Goal: Task Accomplishment & Management: Manage account settings

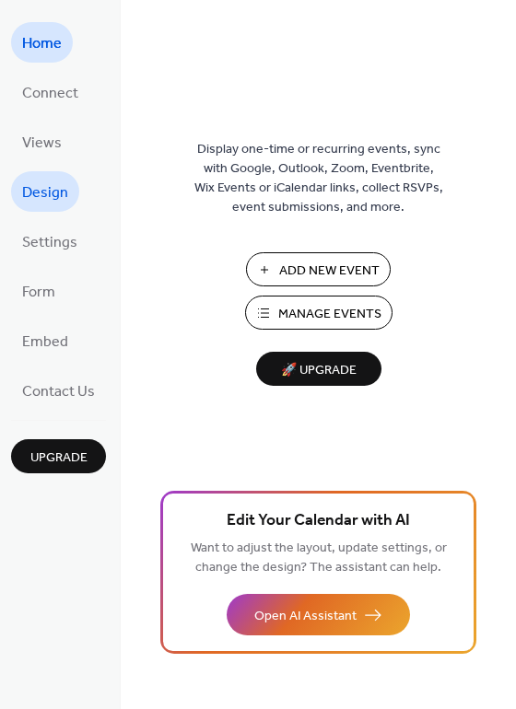
click at [56, 187] on span "Design" at bounding box center [45, 193] width 46 height 29
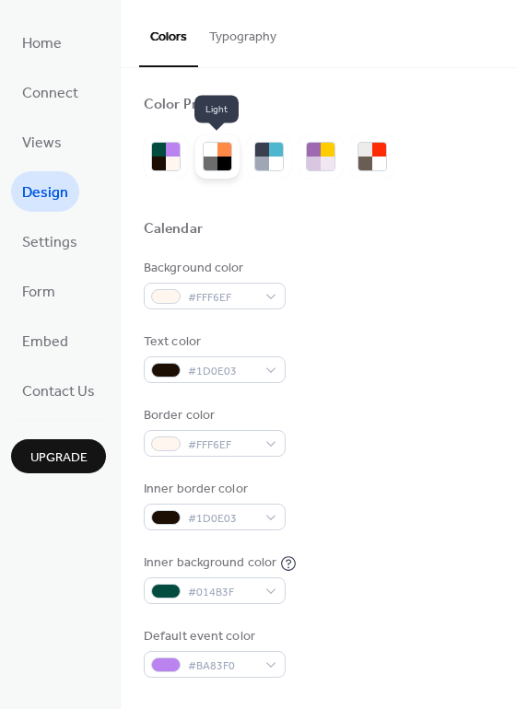
click at [218, 148] on div at bounding box center [224, 150] width 14 height 14
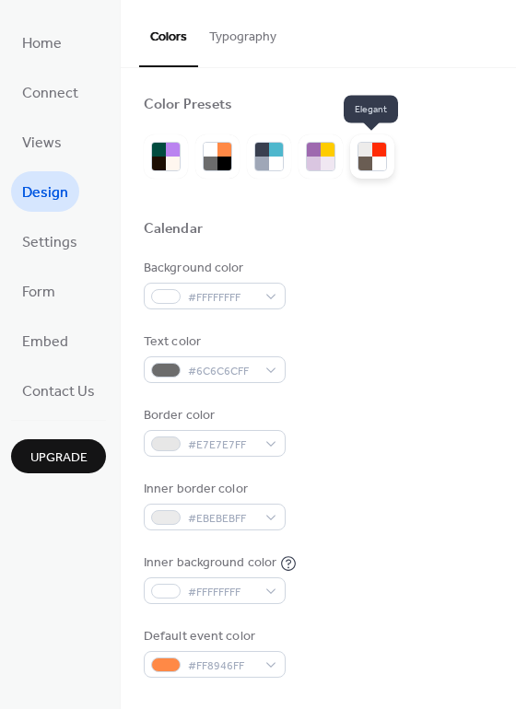
click at [358, 159] on div at bounding box center [365, 164] width 14 height 14
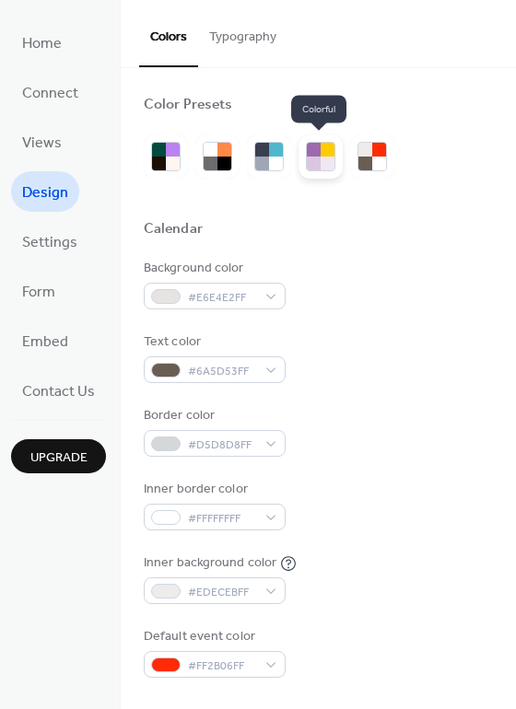
click at [322, 163] on div at bounding box center [327, 164] width 14 height 14
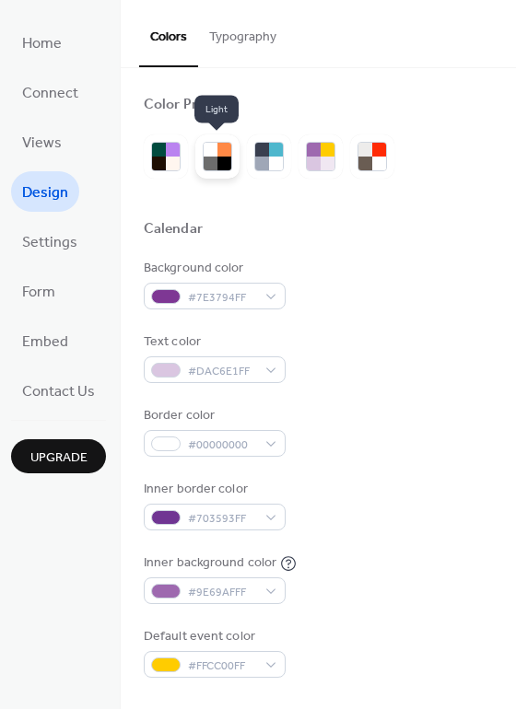
click at [214, 157] on div at bounding box center [210, 164] width 14 height 14
